Goal: Task Accomplishment & Management: Manage account settings

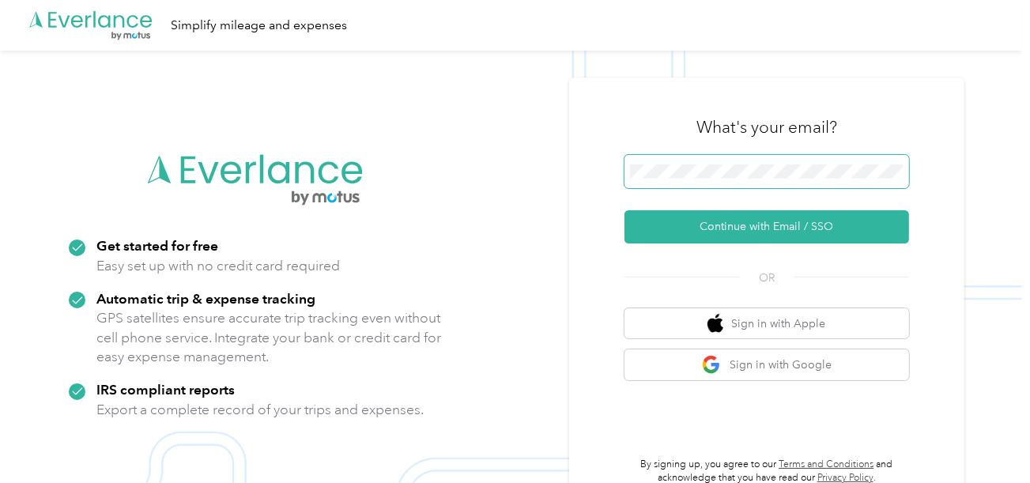
drag, startPoint x: 664, startPoint y: 179, endPoint x: 675, endPoint y: 189, distance: 15.1
click at [666, 180] on span at bounding box center [767, 171] width 285 height 33
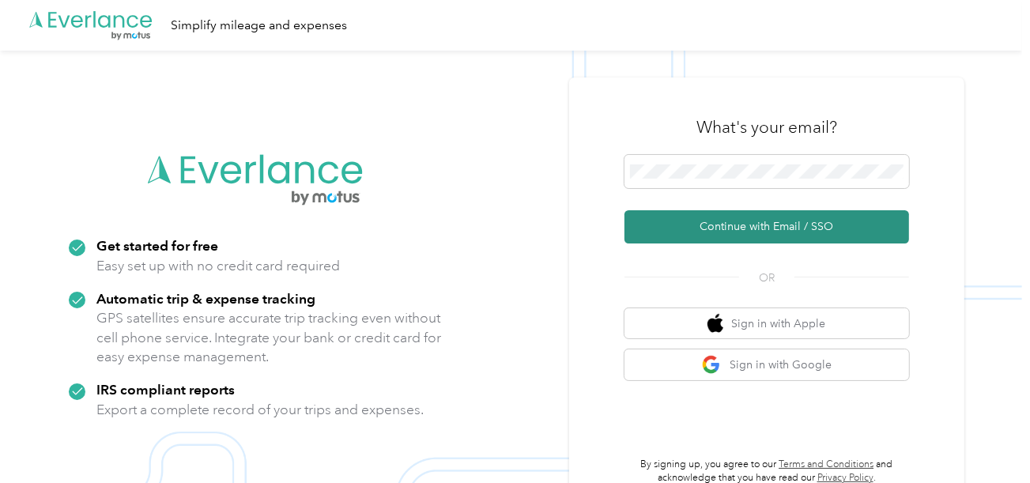
click at [683, 232] on button "Continue with Email / SSO" at bounding box center [767, 226] width 285 height 33
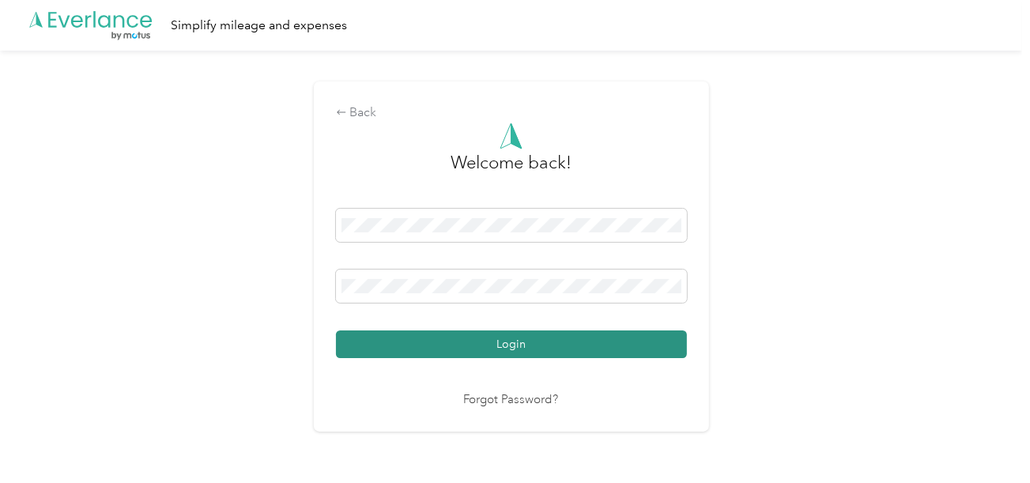
drag, startPoint x: 546, startPoint y: 338, endPoint x: 627, endPoint y: 343, distance: 80.8
click at [548, 338] on button "Login" at bounding box center [511, 344] width 351 height 28
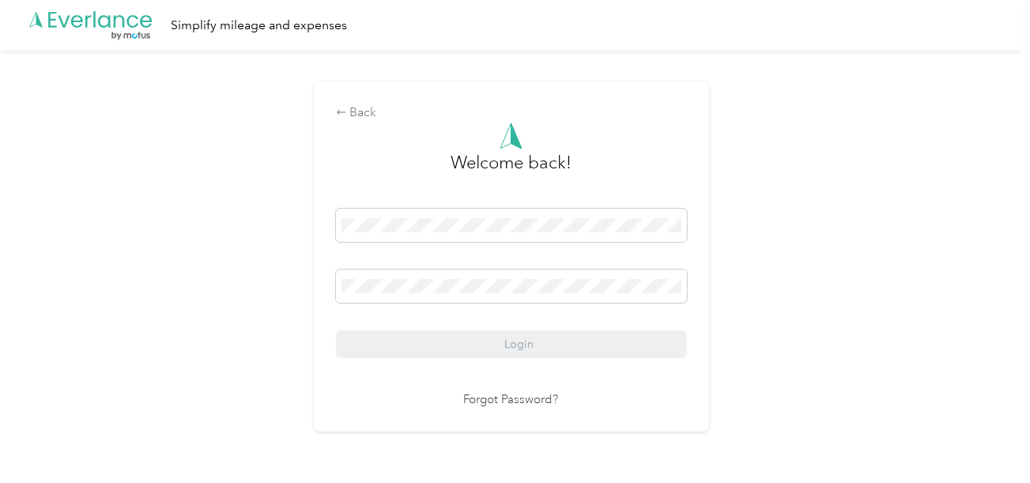
click at [776, 320] on div "Back Welcome back! Login Forgot Password?" at bounding box center [511, 263] width 1022 height 425
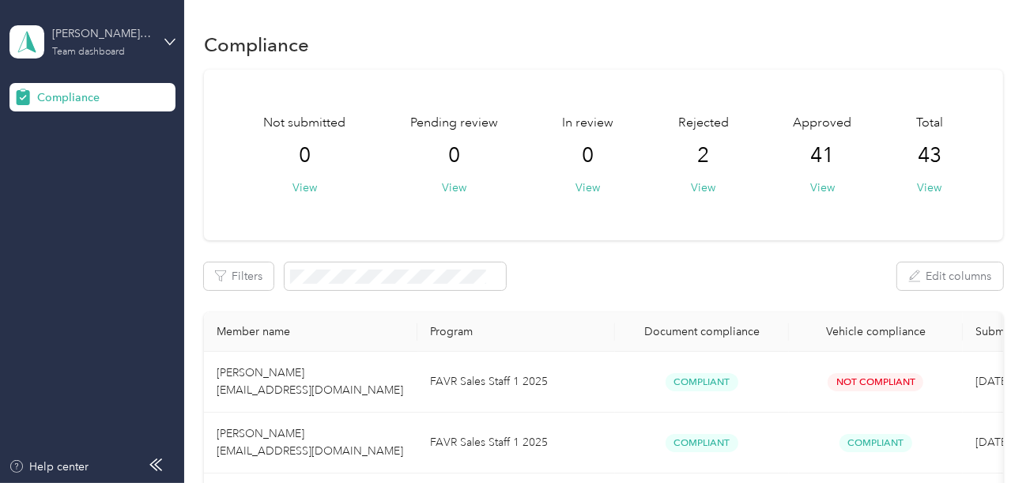
drag, startPoint x: 78, startPoint y: 28, endPoint x: 85, endPoint y: 57, distance: 29.9
click at [81, 36] on div "[PERSON_NAME] Beverage" at bounding box center [101, 33] width 99 height 17
click at [59, 144] on div "Team dashboard Log out" at bounding box center [176, 148] width 311 height 64
click at [119, 40] on div "[PERSON_NAME] Beverage" at bounding box center [101, 33] width 99 height 17
drag, startPoint x: 55, startPoint y: 160, endPoint x: 57, endPoint y: 149, distance: 12.0
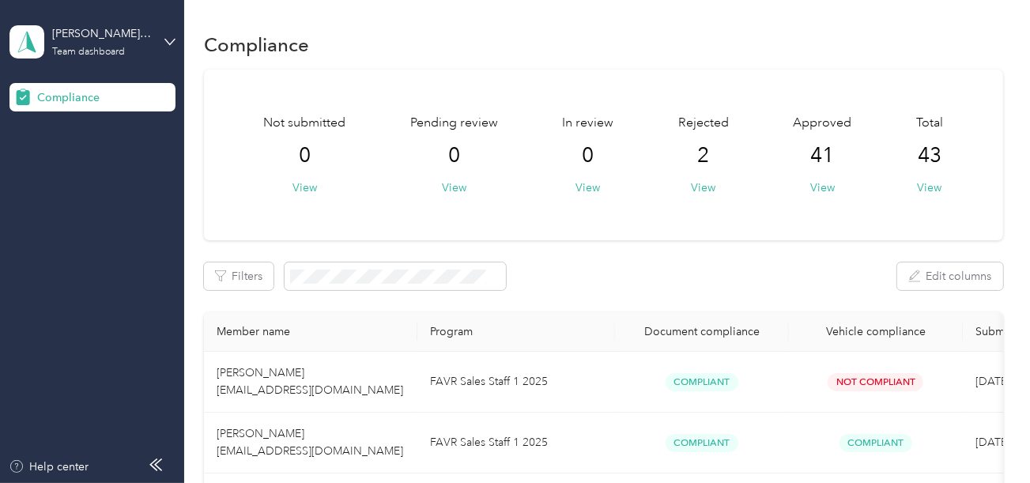
click at [57, 150] on div "Log out" at bounding box center [176, 164] width 311 height 28
